Goal: Task Accomplishment & Management: Complete application form

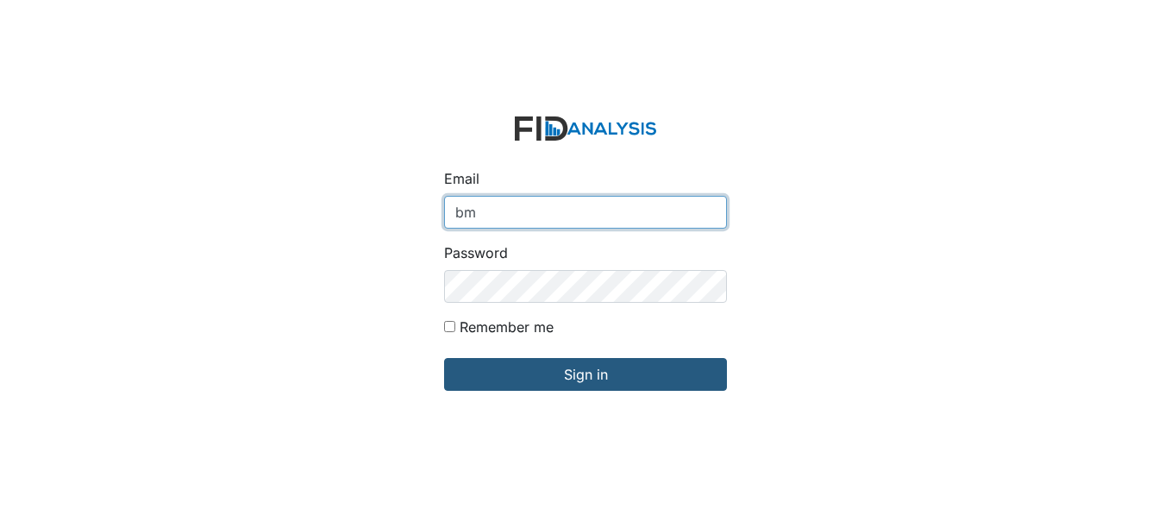
type input "[EMAIL_ADDRESS][DOMAIN_NAME]"
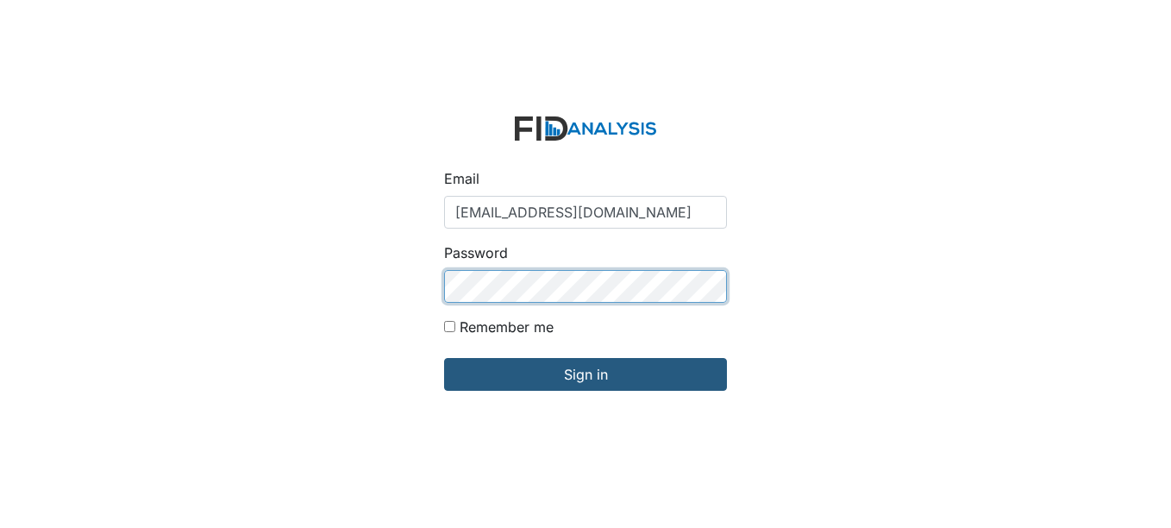
click at [444, 358] on input "Sign in" at bounding box center [585, 374] width 283 height 33
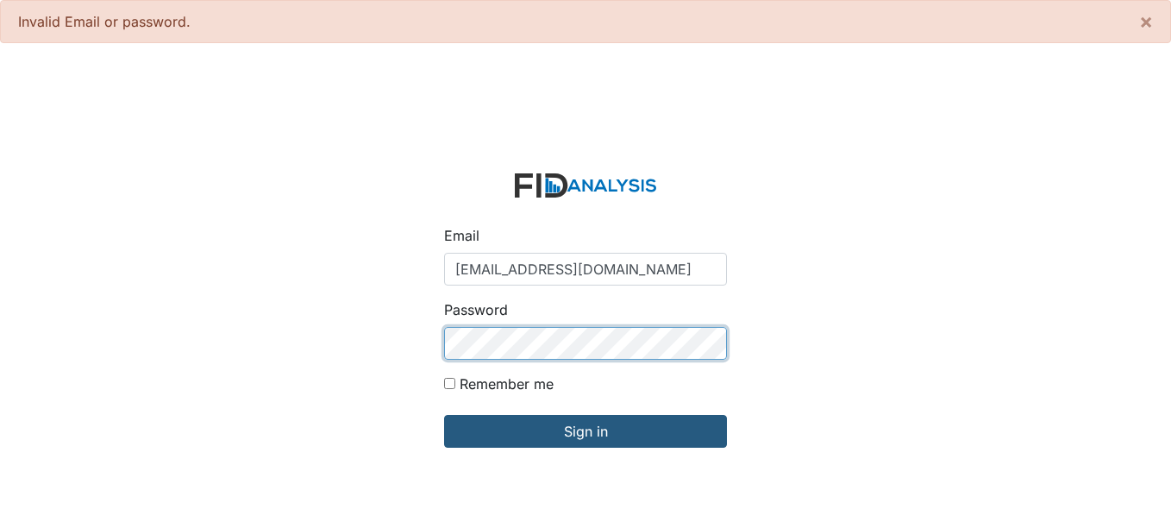
click at [444, 415] on input "Sign in" at bounding box center [585, 431] width 283 height 33
